Goal: Download file/media

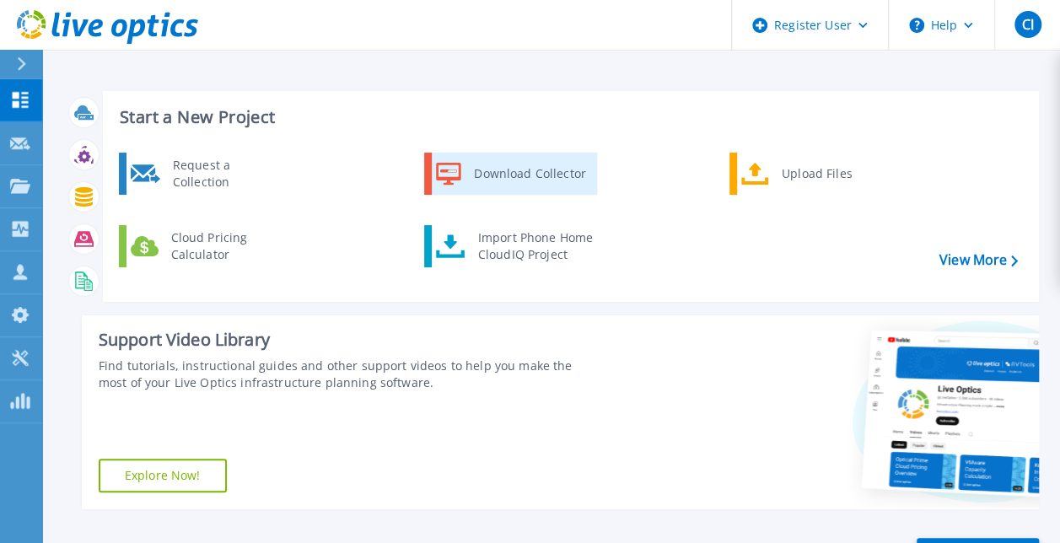
click at [540, 162] on div "Download Collector" at bounding box center [528, 174] width 127 height 34
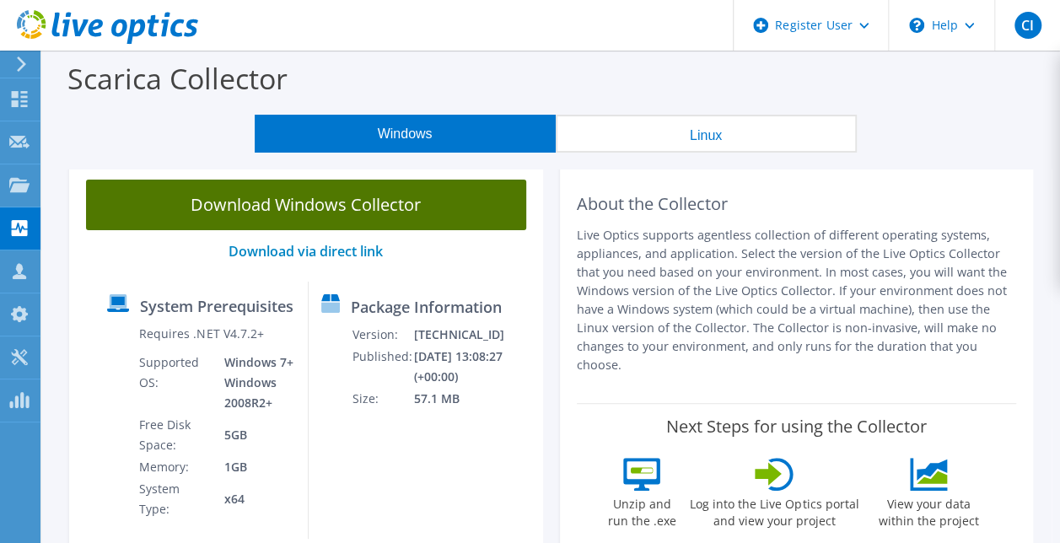
click at [384, 212] on link "Download Windows Collector" at bounding box center [306, 205] width 440 height 51
